Goal: Task Accomplishment & Management: Use online tool/utility

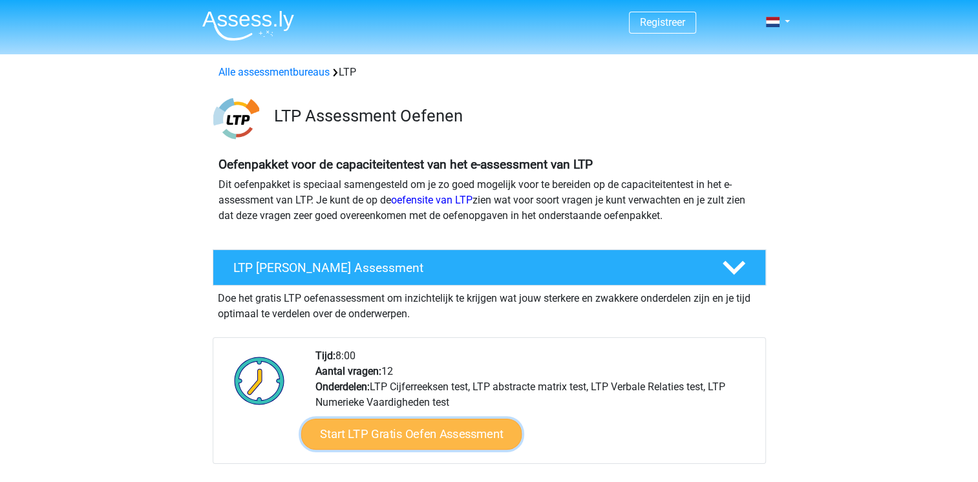
click at [411, 436] on link "Start LTP Gratis Oefen Assessment" at bounding box center [411, 434] width 221 height 31
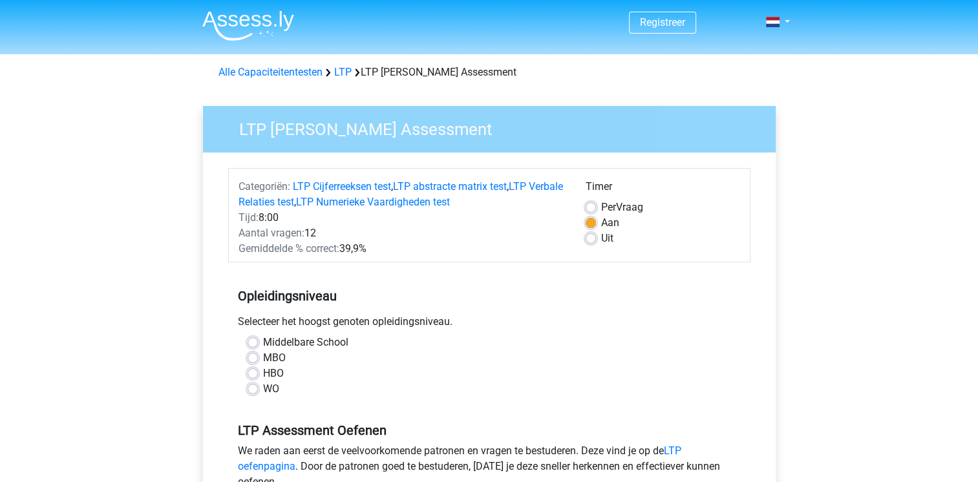
click at [274, 372] on label "HBO" at bounding box center [273, 374] width 21 height 16
click at [258, 372] on input "HBO" at bounding box center [253, 372] width 10 height 13
radio input "true"
click at [248, 381] on input "WO" at bounding box center [253, 387] width 10 height 13
radio input "true"
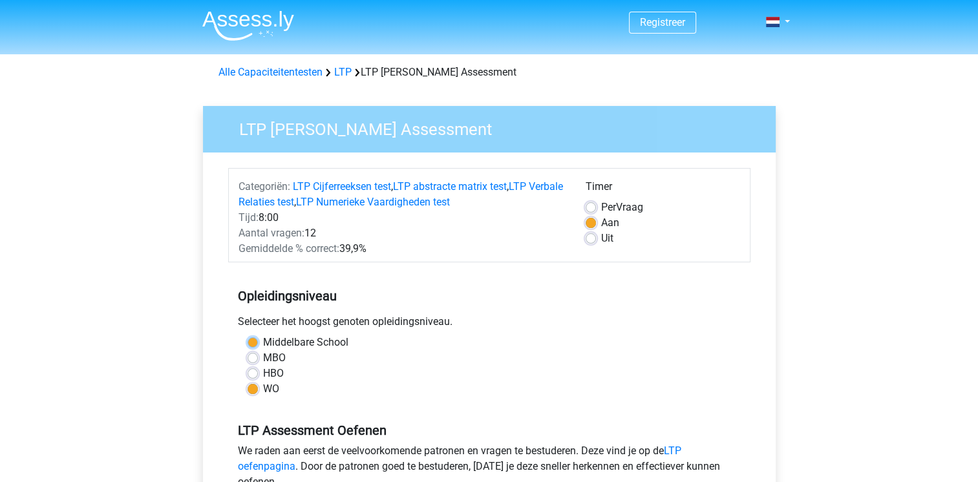
click at [248, 335] on input "Middelbare School" at bounding box center [253, 341] width 10 height 13
radio input "true"
click at [248, 350] on input "MBO" at bounding box center [253, 356] width 10 height 13
radio input "true"
click at [248, 366] on input "HBO" at bounding box center [253, 372] width 10 height 13
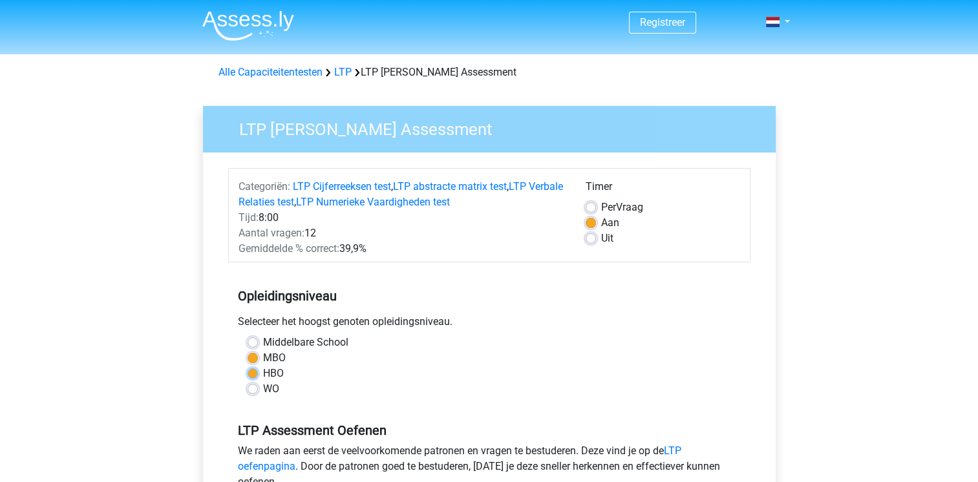
radio input "true"
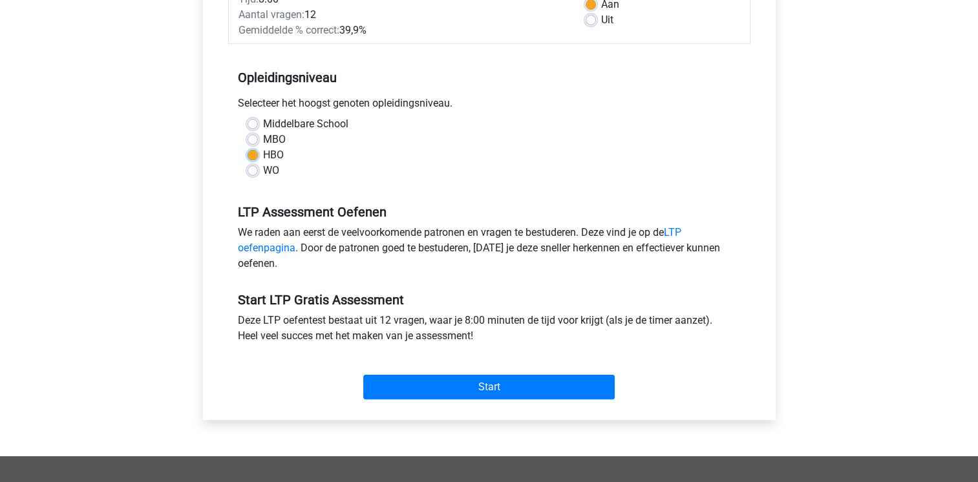
scroll to position [231, 0]
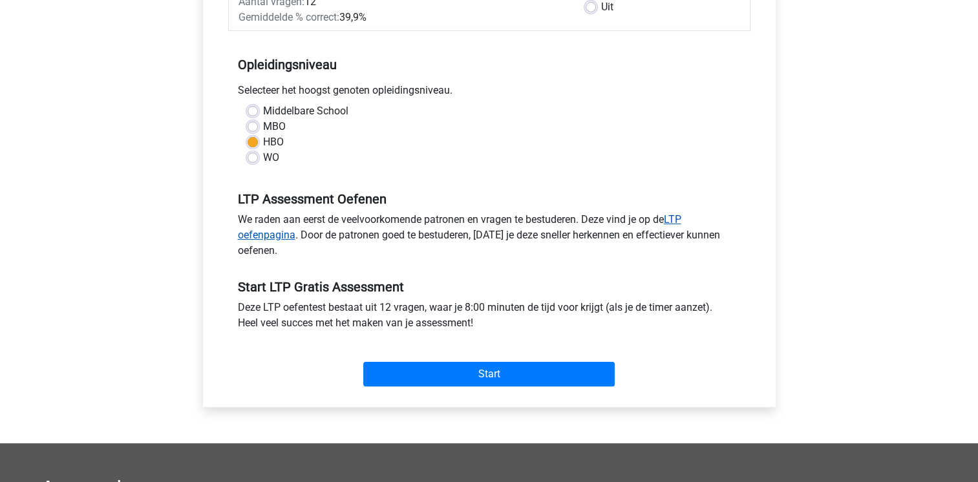
click at [274, 236] on link "LTP oefenpagina" at bounding box center [460, 227] width 444 height 28
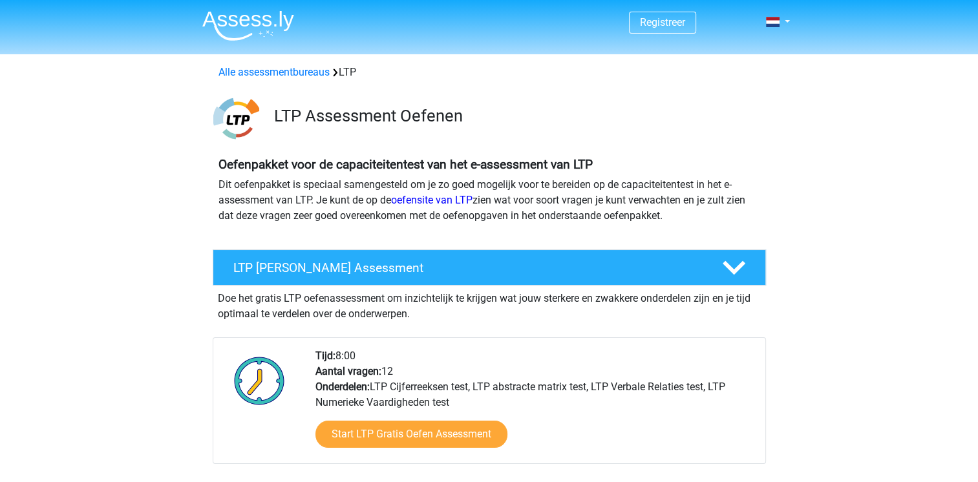
click at [274, 236] on div at bounding box center [489, 236] width 614 height 5
click at [415, 205] on link "oefensite van LTP" at bounding box center [431, 200] width 81 height 12
